Goal: Task Accomplishment & Management: Use online tool/utility

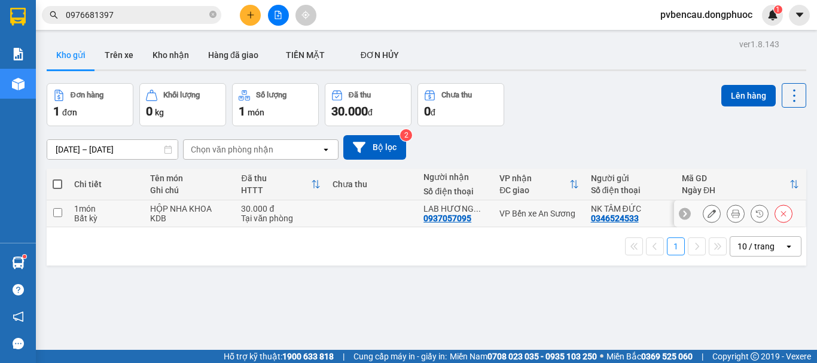
click at [341, 215] on td at bounding box center [371, 213] width 91 height 27
checkbox input "true"
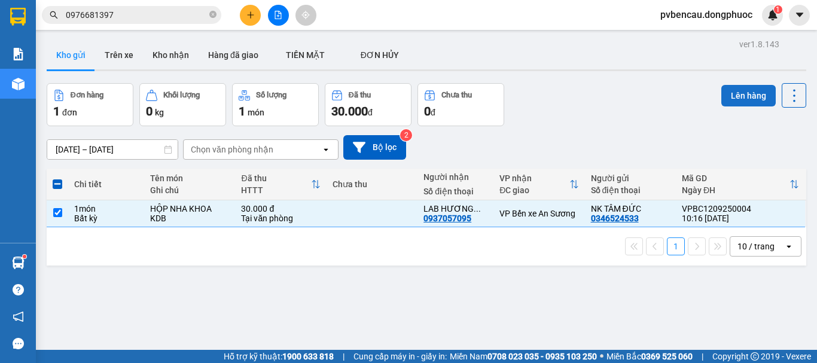
click at [744, 89] on button "Lên hàng" at bounding box center [748, 96] width 54 height 22
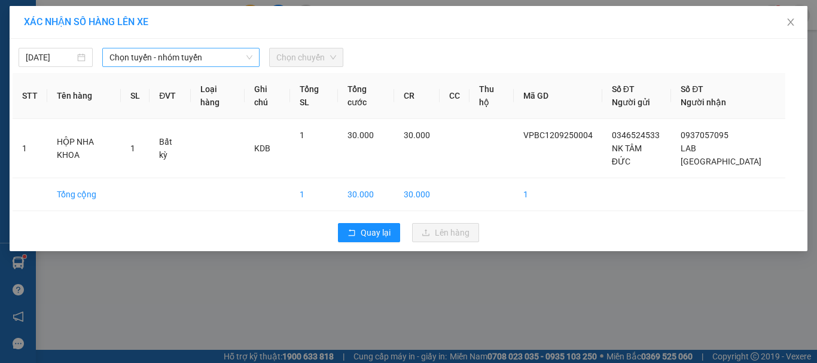
click at [197, 58] on span "Chọn tuyến - nhóm tuyến" at bounding box center [180, 57] width 143 height 18
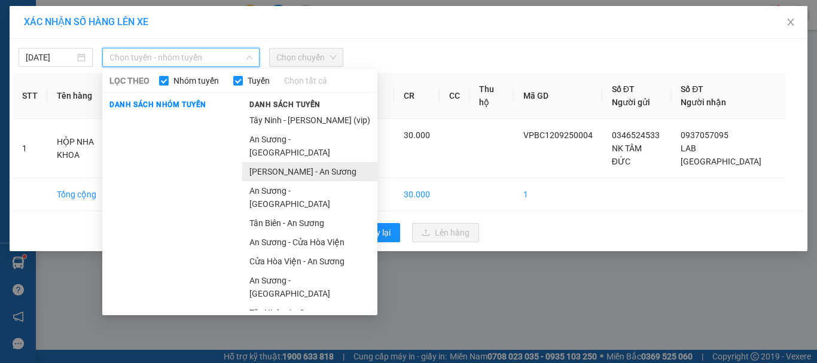
click at [284, 162] on li "[PERSON_NAME] - An Sương" at bounding box center [309, 171] width 135 height 19
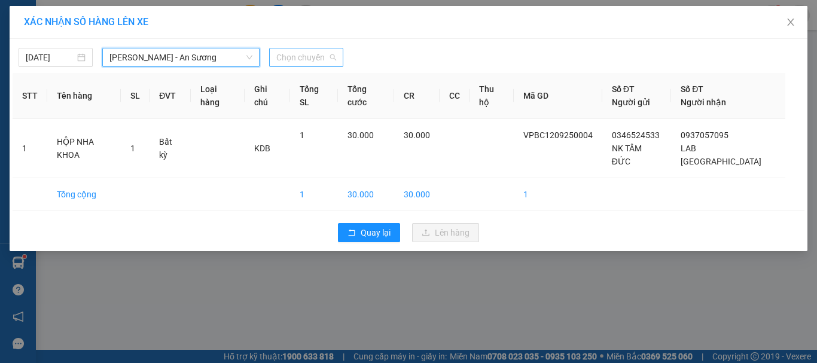
click at [300, 49] on span "Chọn chuyến" at bounding box center [306, 57] width 60 height 18
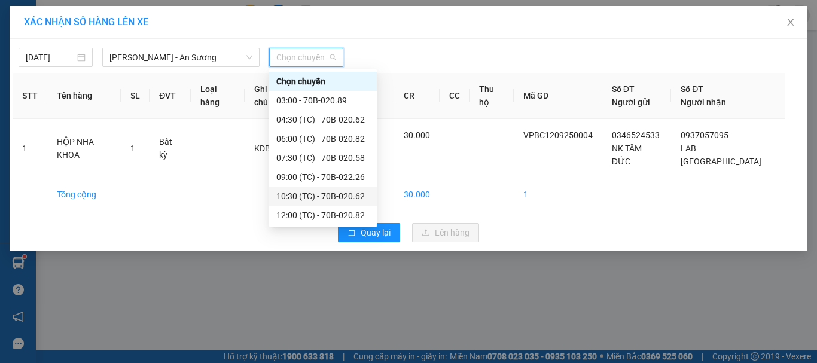
click at [322, 194] on div "10:30 (TC) - 70B-020.62" at bounding box center [322, 196] width 93 height 13
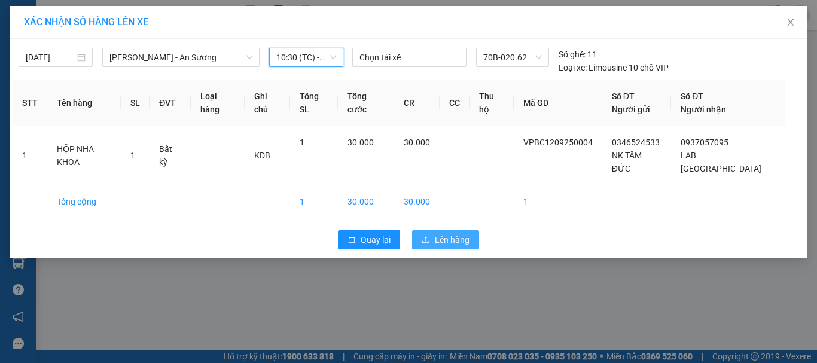
click at [462, 233] on span "Lên hàng" at bounding box center [452, 239] width 35 height 13
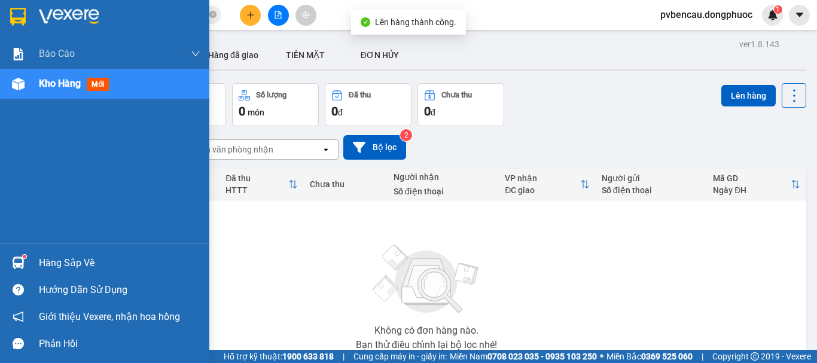
click at [26, 264] on div at bounding box center [18, 262] width 21 height 21
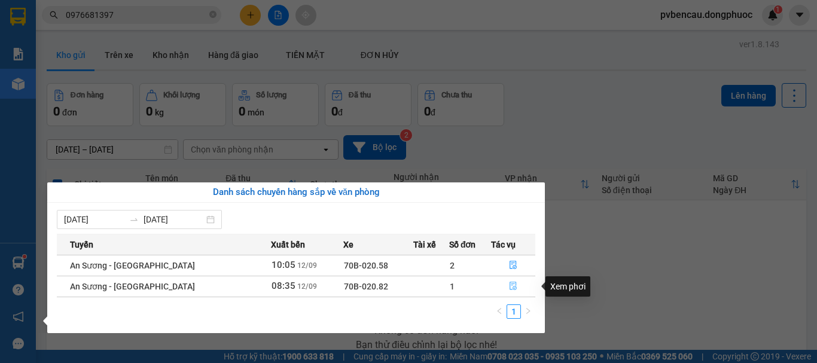
click at [511, 286] on icon "file-done" at bounding box center [513, 286] width 8 height 8
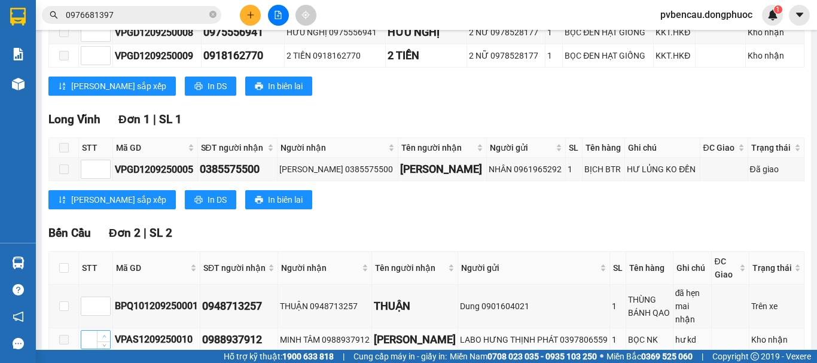
scroll to position [359, 0]
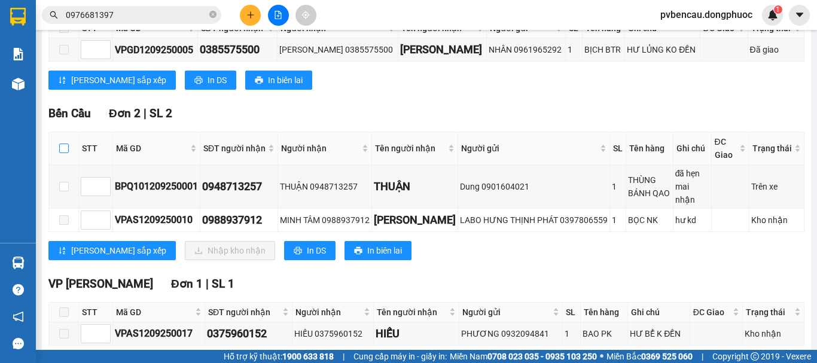
click at [65, 153] on input "checkbox" at bounding box center [64, 149] width 10 height 10
checkbox input "true"
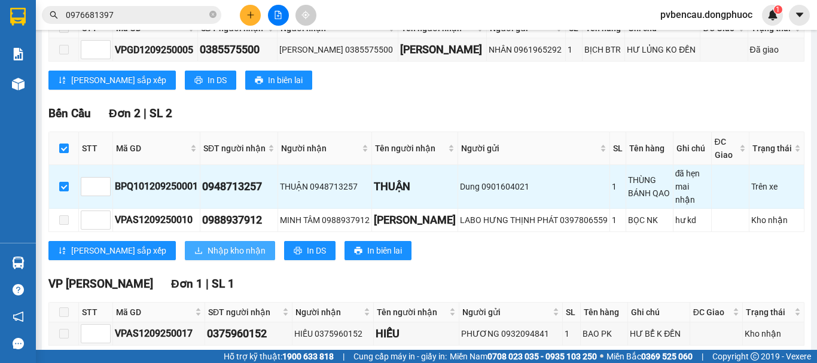
click at [207, 248] on span "Nhập kho nhận" at bounding box center [236, 250] width 58 height 13
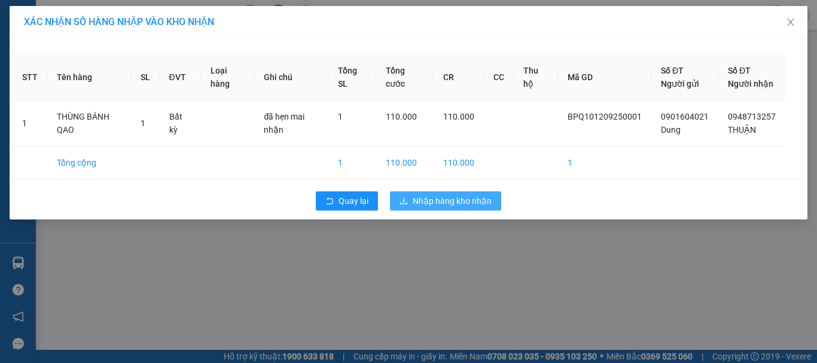
click at [443, 207] on span "Nhập hàng kho nhận" at bounding box center [452, 200] width 79 height 13
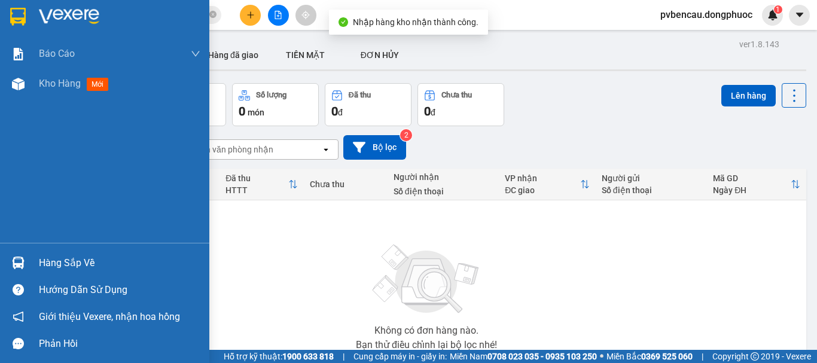
click at [20, 260] on img at bounding box center [18, 263] width 13 height 13
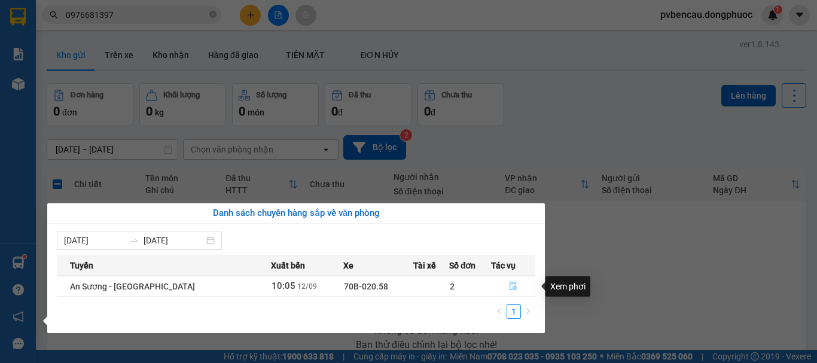
click at [508, 280] on button "button" at bounding box center [513, 286] width 43 height 19
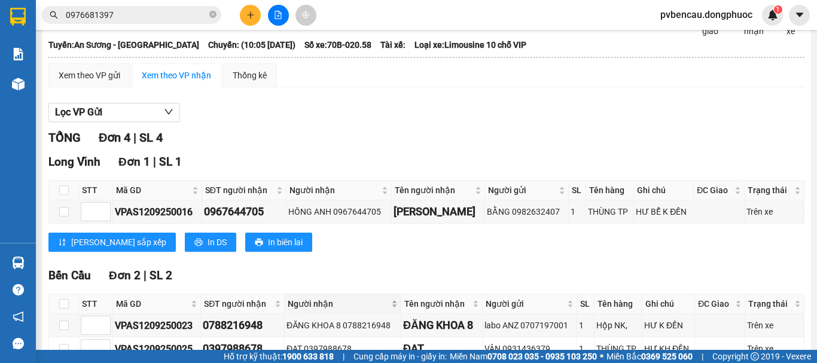
scroll to position [120, 0]
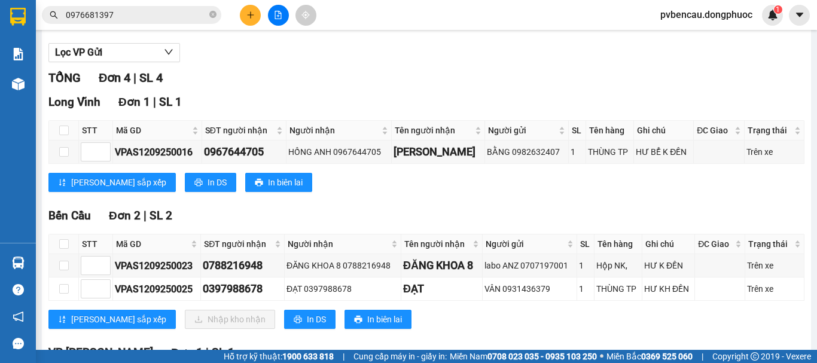
drag, startPoint x: 357, startPoint y: 65, endPoint x: 358, endPoint y: 55, distance: 9.6
click at [358, 63] on div "Lọc VP Gửi" at bounding box center [426, 53] width 756 height 20
